Goal: Information Seeking & Learning: Understand process/instructions

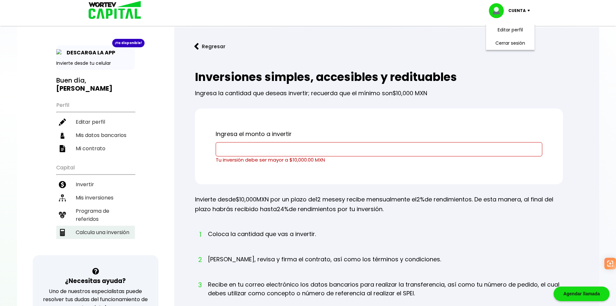
click at [108, 228] on li "Calcula una inversión" at bounding box center [95, 231] width 79 height 13
select select "1"
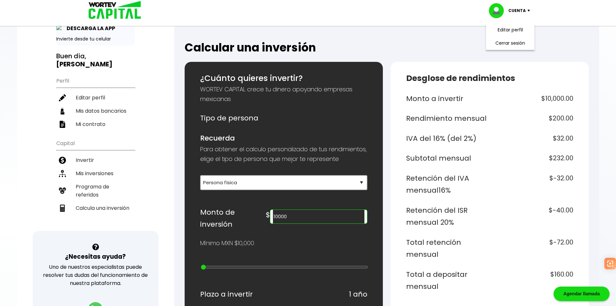
scroll to position [52, 0]
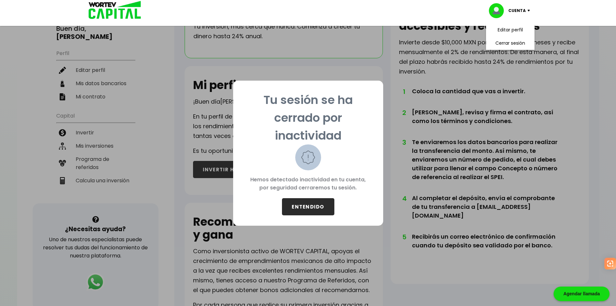
click at [320, 212] on button "ENTENDIDO" at bounding box center [308, 206] width 52 height 17
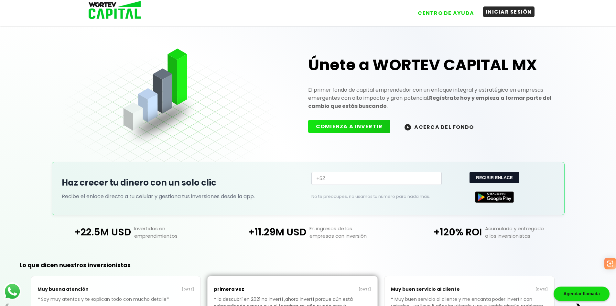
click at [510, 8] on button "INICIAR SESIÓN" at bounding box center [508, 11] width 51 height 11
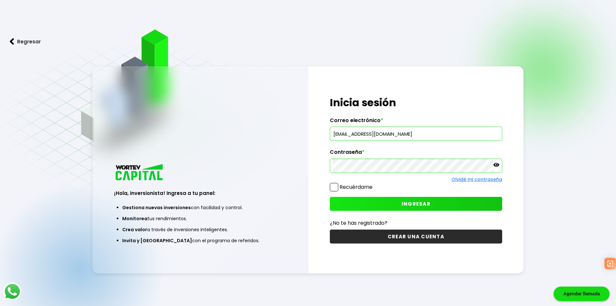
click at [382, 201] on button "INGRESAR" at bounding box center [416, 204] width 172 height 14
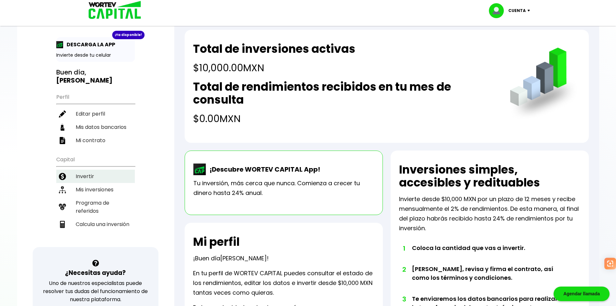
scroll to position [32, 0]
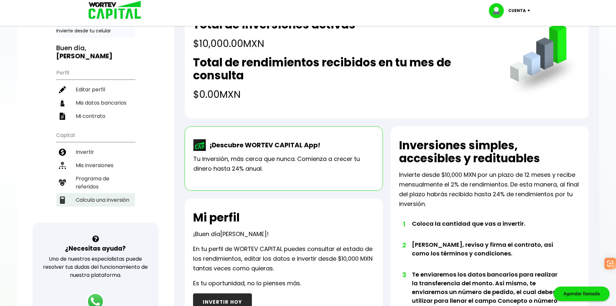
click at [95, 199] on li "Calcula una inversión" at bounding box center [95, 199] width 79 height 13
select select "1"
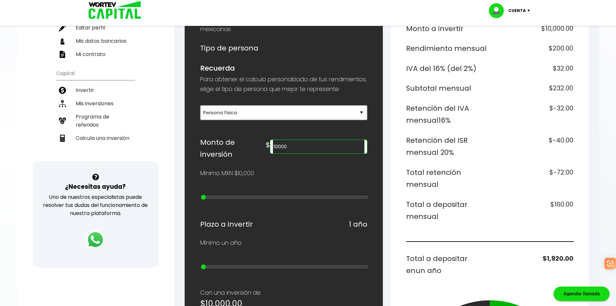
scroll to position [97, 0]
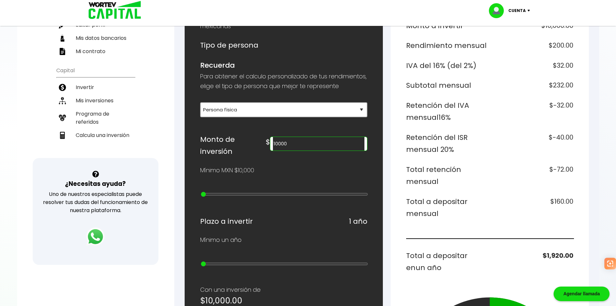
drag, startPoint x: 323, startPoint y: 150, endPoint x: 294, endPoint y: 152, distance: 29.2
click at [292, 151] on div "Monto de inversión $ 10000" at bounding box center [283, 145] width 167 height 24
type input "400000"
click at [401, 183] on div "Desglose de rendimientos Monto a invertir $400,000.00 Rendimiento mensual $8,00…" at bounding box center [490, 260] width 198 height 542
click at [464, 214] on h6 "Total a depositar mensual" at bounding box center [446, 207] width 81 height 24
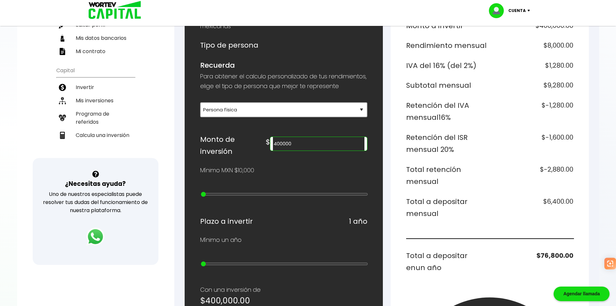
drag, startPoint x: 409, startPoint y: 202, endPoint x: 474, endPoint y: 215, distance: 66.7
click at [476, 216] on h6 "Total a depositar mensual" at bounding box center [446, 207] width 81 height 24
click at [456, 218] on h6 "Total a depositar mensual" at bounding box center [446, 207] width 81 height 24
click at [450, 219] on h6 "Total a depositar mensual" at bounding box center [446, 207] width 81 height 24
click at [453, 230] on div "Monto a invertir $400,000.00 Rendimiento mensual $8,000.00 IVA del 16% (del 2%)…" at bounding box center [489, 242] width 167 height 444
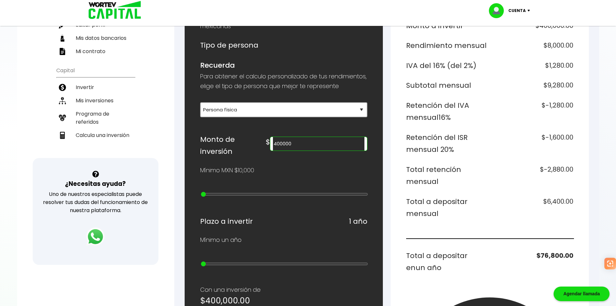
drag, startPoint x: 440, startPoint y: 216, endPoint x: 403, endPoint y: 200, distance: 39.7
click at [403, 200] on div "Desglose de rendimientos Monto a invertir $400,000.00 Rendimiento mensual $8,00…" at bounding box center [490, 260] width 198 height 542
drag, startPoint x: 407, startPoint y: 213, endPoint x: 405, endPoint y: 202, distance: 11.8
click at [406, 213] on h6 "Total a depositar mensual" at bounding box center [446, 207] width 81 height 24
click at [405, 192] on div "Desglose de rendimientos Monto a invertir $400,000.00 Rendimiento mensual $8,00…" at bounding box center [490, 260] width 198 height 542
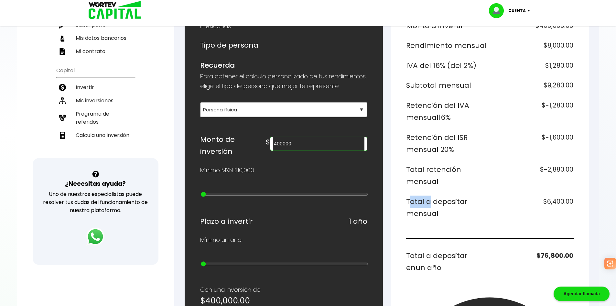
click at [405, 192] on div "Desglose de rendimientos Monto a invertir $400,000.00 Rendimiento mensual $8,00…" at bounding box center [490, 260] width 198 height 542
click at [433, 234] on div "Monto a invertir $400,000.00 Rendimiento mensual $8,000.00 IVA del 16% (del 2%)…" at bounding box center [489, 242] width 167 height 444
click at [431, 230] on div "Monto a invertir $400,000.00 Rendimiento mensual $8,000.00 IVA del 16% (del 2%)…" at bounding box center [489, 242] width 167 height 444
drag, startPoint x: 405, startPoint y: 200, endPoint x: 541, endPoint y: 209, distance: 136.5
click at [576, 214] on div "Desglose de rendimientos Monto a invertir $400,000.00 Rendimiento mensual $8,00…" at bounding box center [490, 260] width 198 height 542
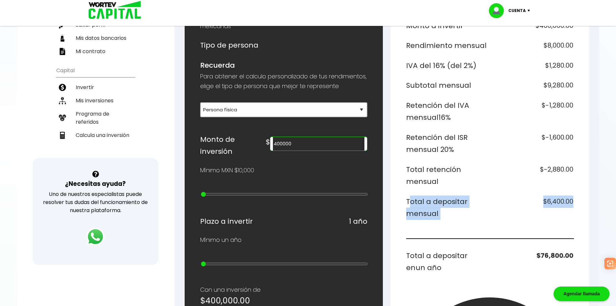
click at [476, 219] on h6 "Total a depositar mensual" at bounding box center [446, 207] width 81 height 24
click at [474, 219] on h6 "Total a depositar mensual" at bounding box center [446, 207] width 81 height 24
click at [448, 185] on h6 "Total retención mensual" at bounding box center [446, 175] width 81 height 24
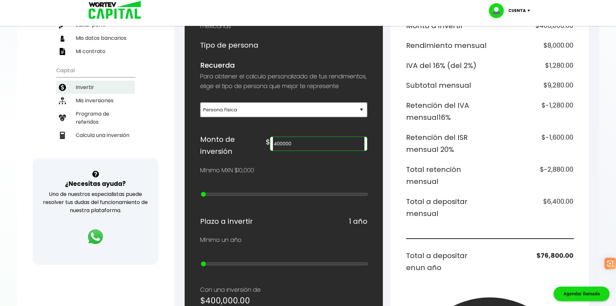
click at [94, 90] on li "Invertir" at bounding box center [95, 87] width 79 height 13
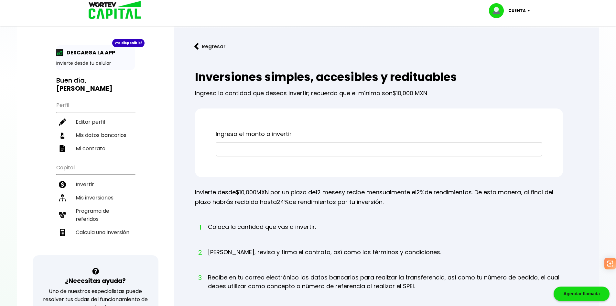
click at [209, 48] on button "Regresar" at bounding box center [210, 46] width 50 height 17
